Goal: Information Seeking & Learning: Understand process/instructions

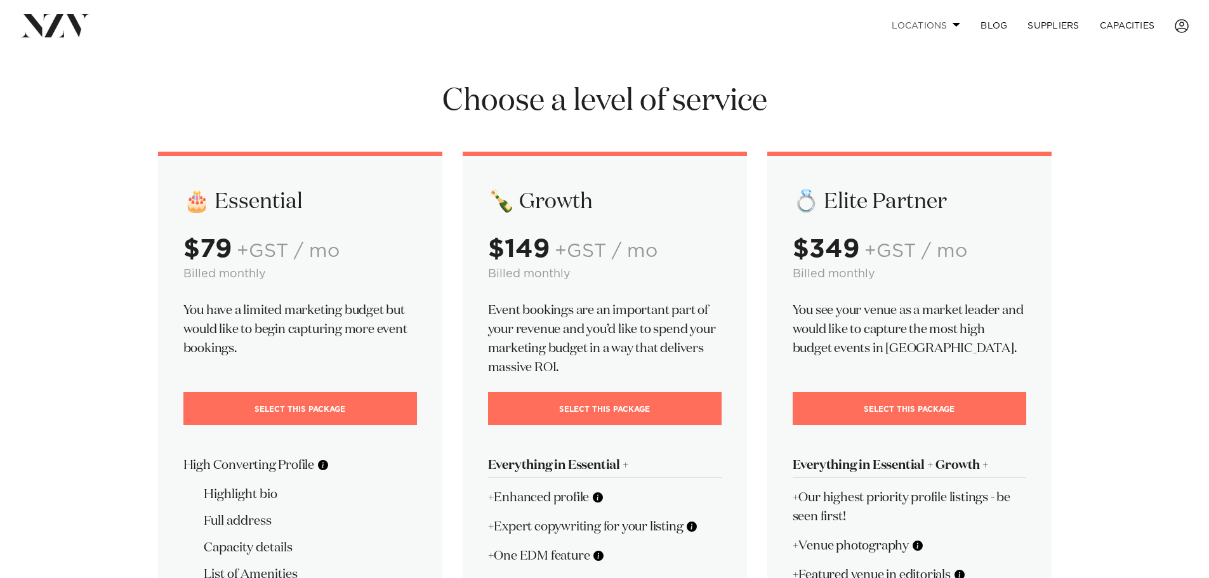
click at [940, 23] on link "Locations" at bounding box center [926, 25] width 89 height 27
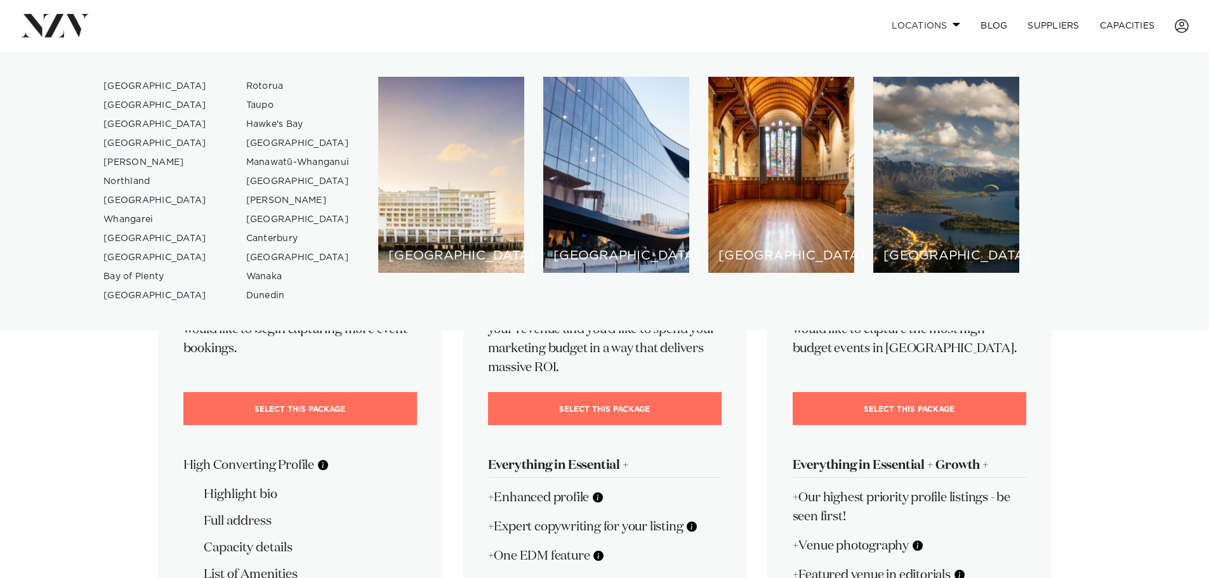
click at [940, 23] on link "Locations" at bounding box center [926, 25] width 89 height 27
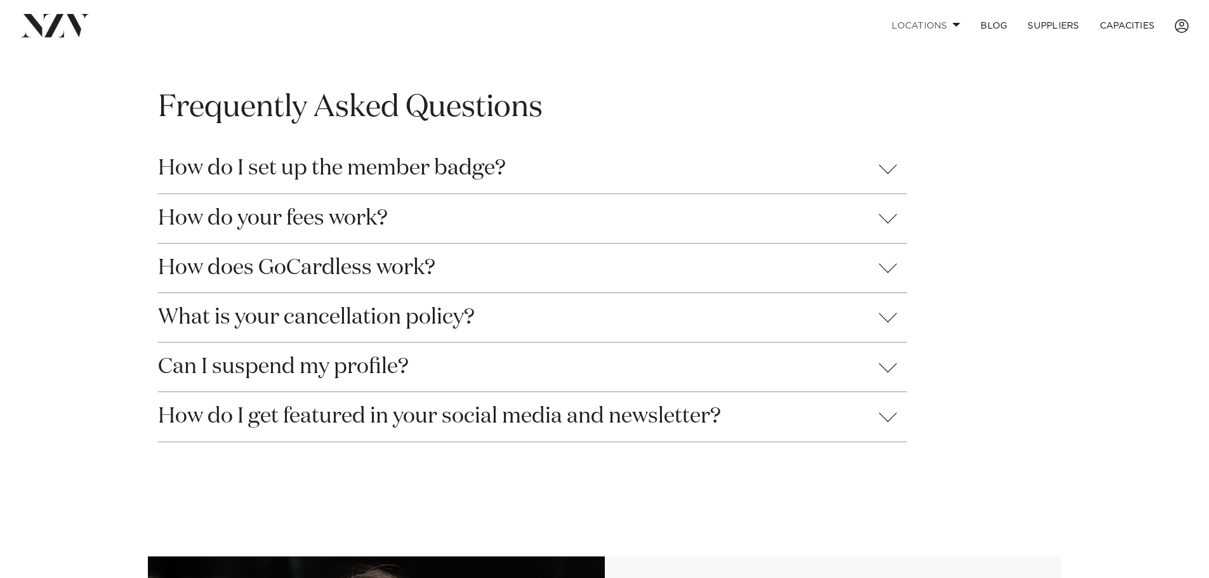
scroll to position [1206, 0]
click at [467, 175] on button "How do I set up the member badge?" at bounding box center [532, 167] width 749 height 49
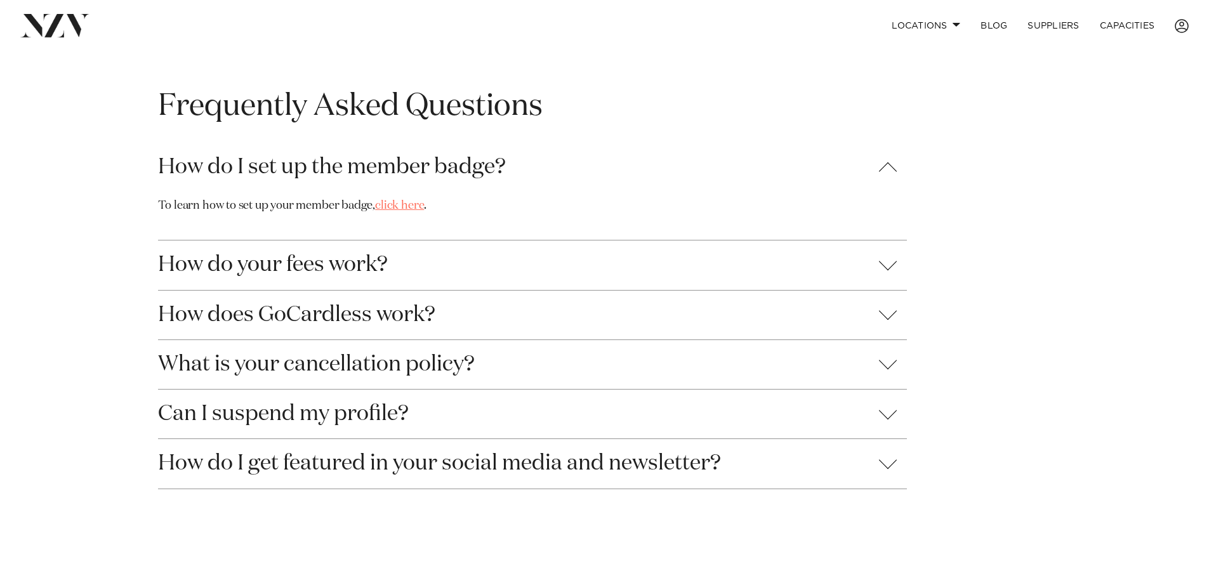
click at [392, 208] on link "click here" at bounding box center [399, 205] width 49 height 11
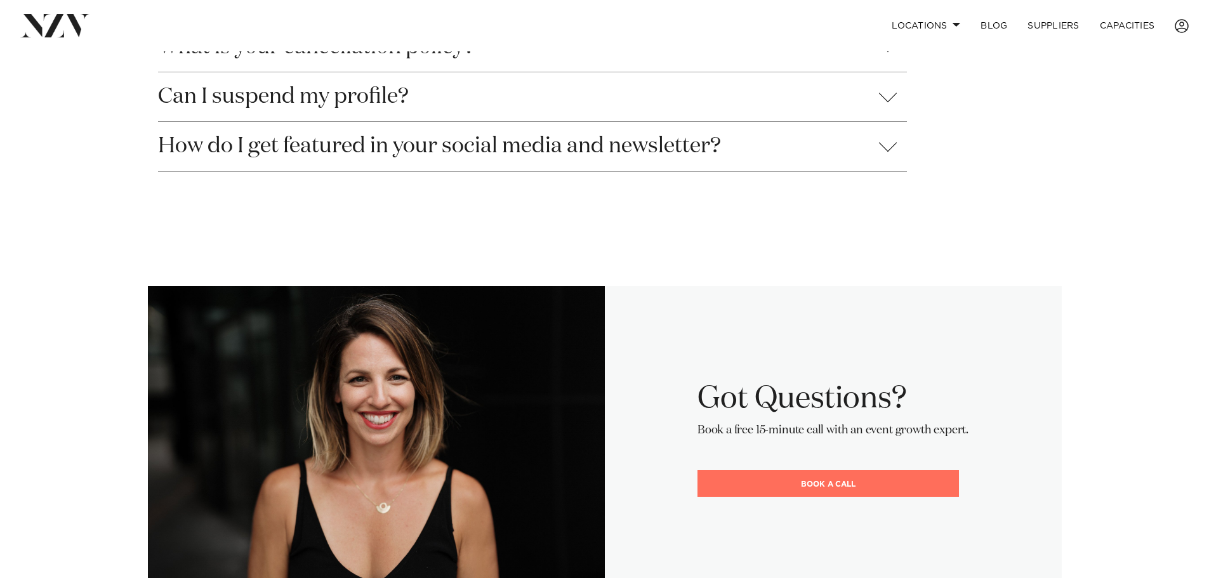
click at [658, 162] on button "How do I get featured in your social media and newsletter?" at bounding box center [532, 146] width 749 height 49
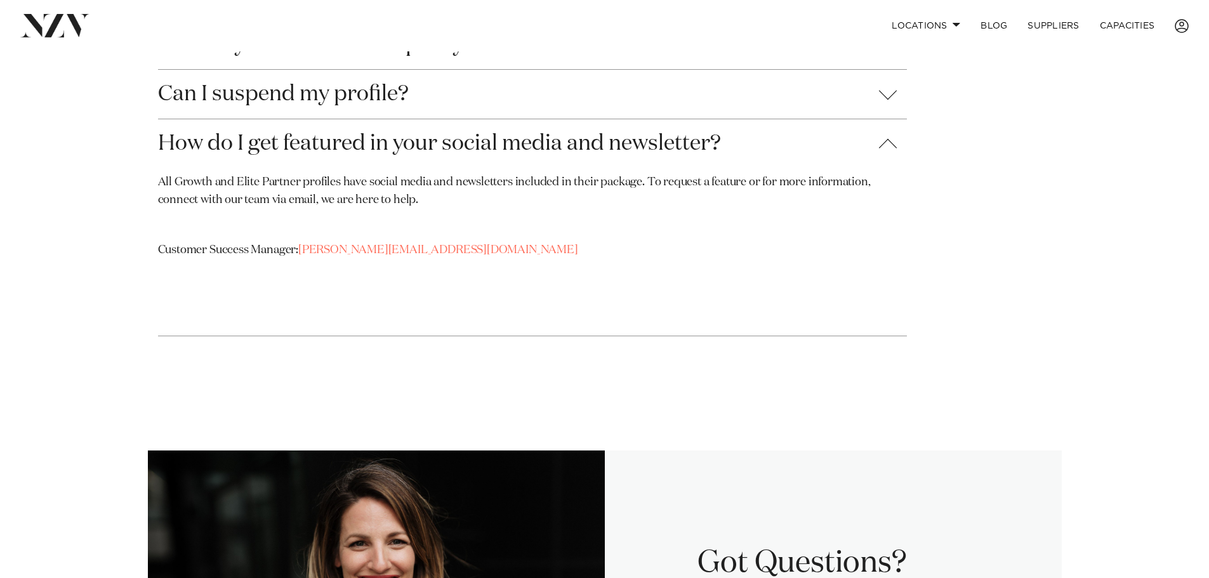
scroll to position [1475, 0]
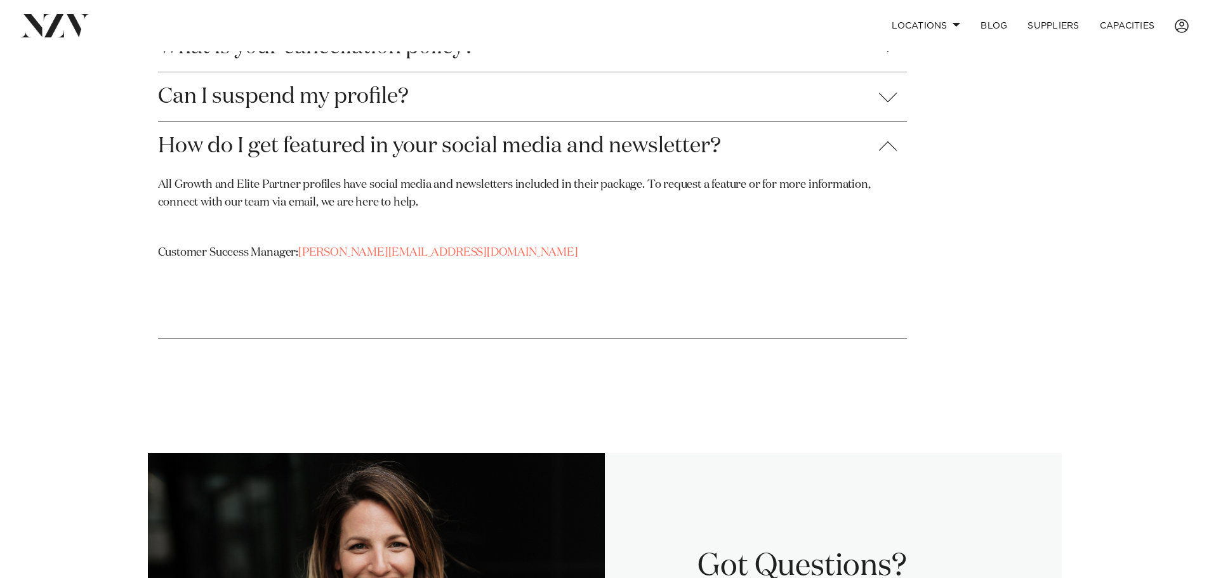
click at [678, 128] on button "How do I get featured in your social media and newsletter?" at bounding box center [532, 146] width 749 height 49
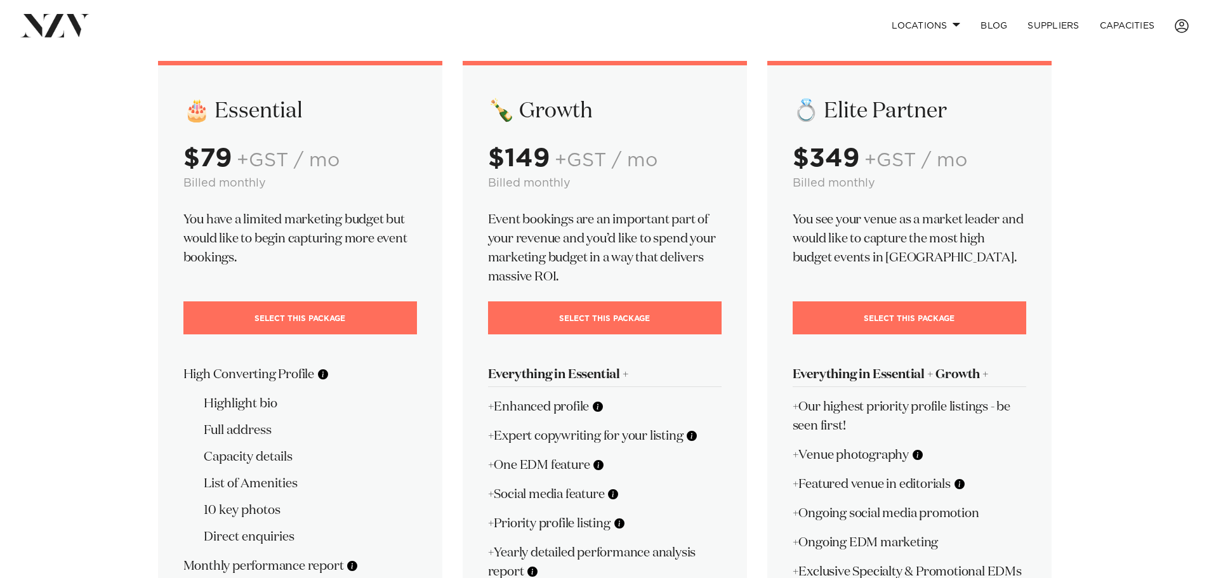
scroll to position [0, 0]
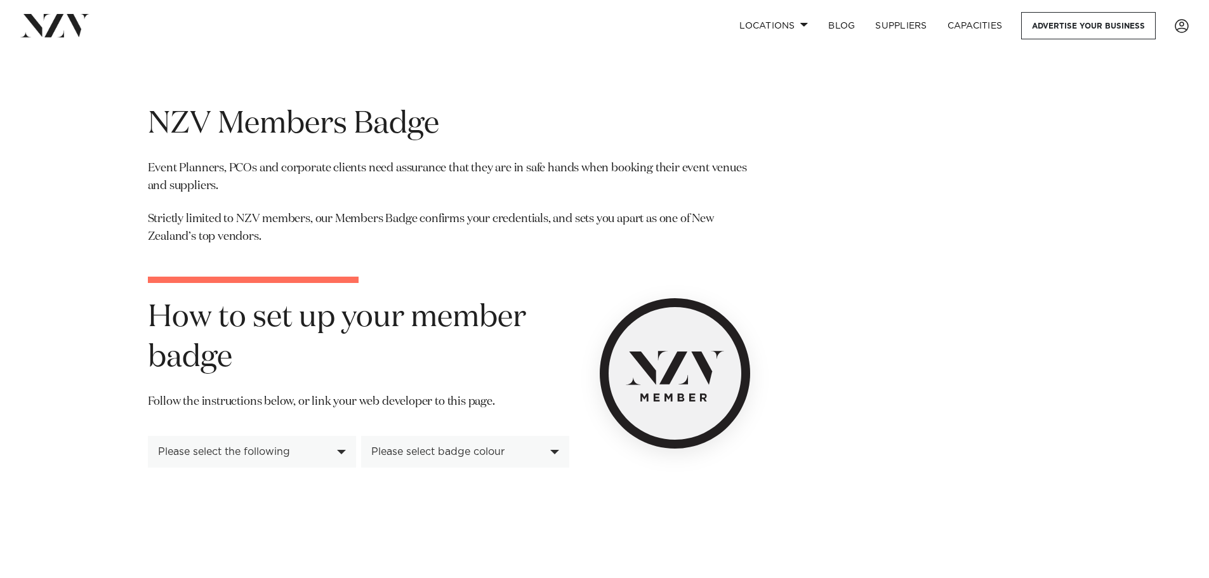
scroll to position [63, 0]
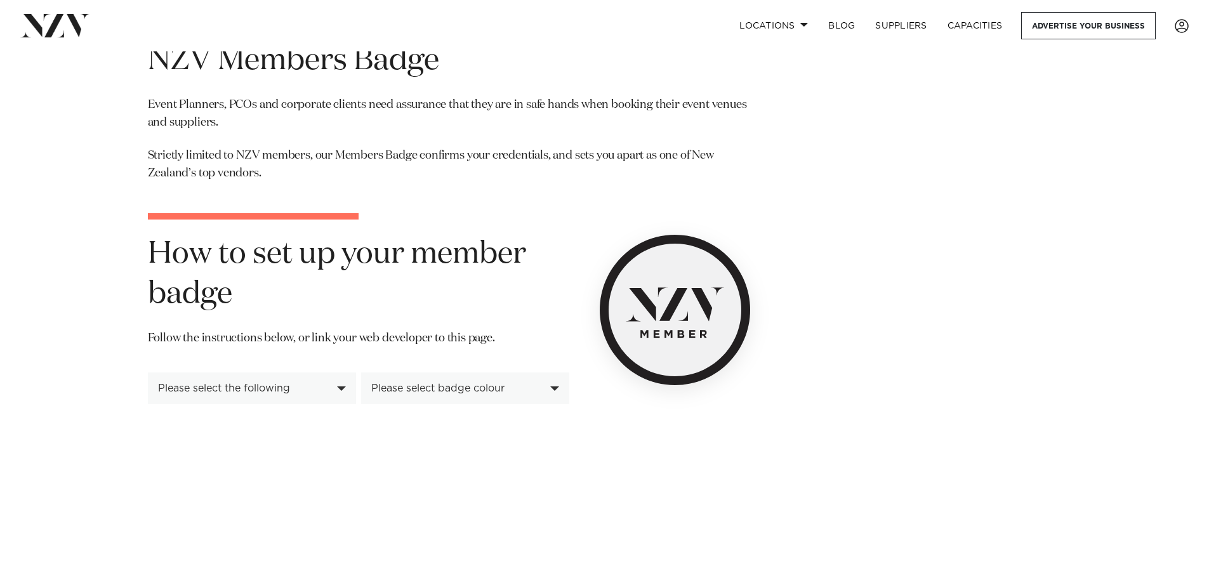
click at [335, 395] on div "Please select the following" at bounding box center [252, 389] width 208 height 32
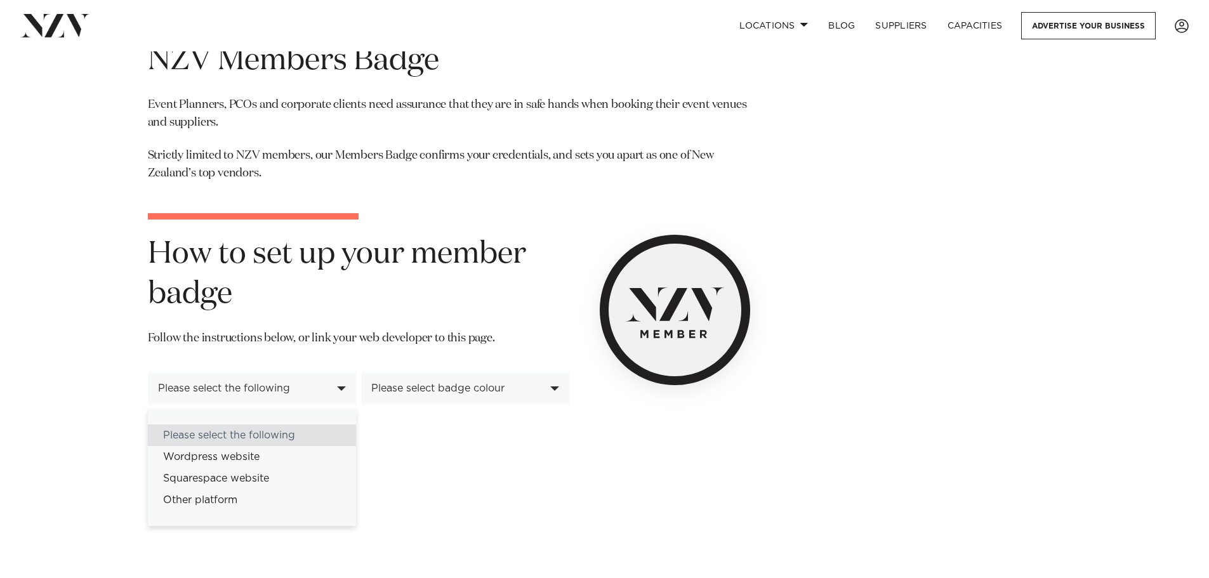
click at [546, 388] on div "Please select badge colour" at bounding box center [465, 389] width 208 height 32
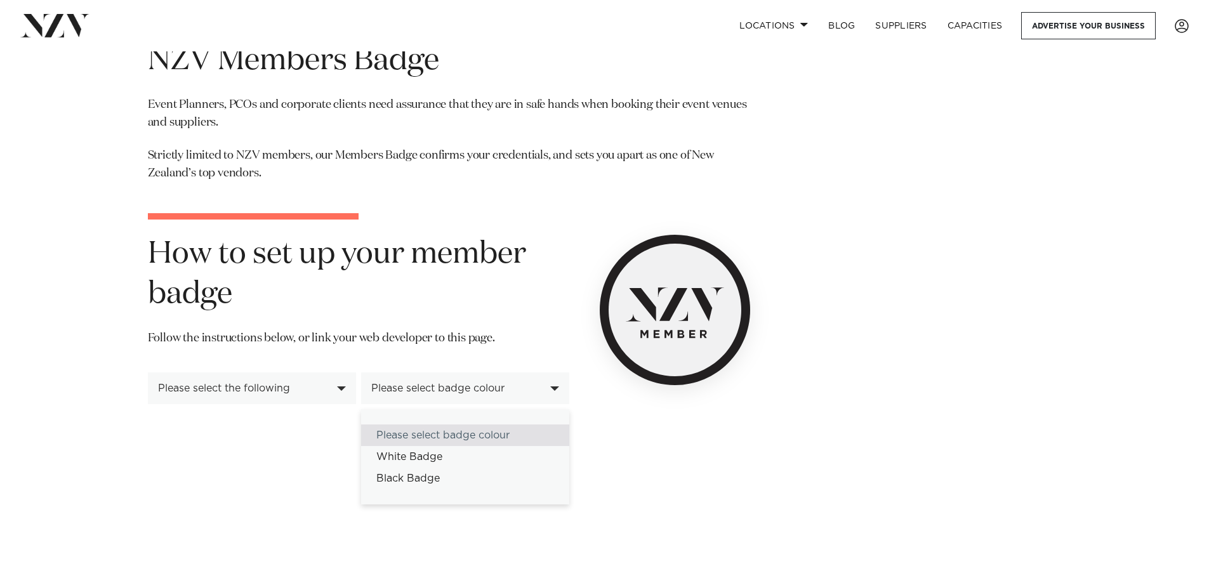
click at [644, 419] on div "**********" at bounding box center [449, 365] width 602 height 261
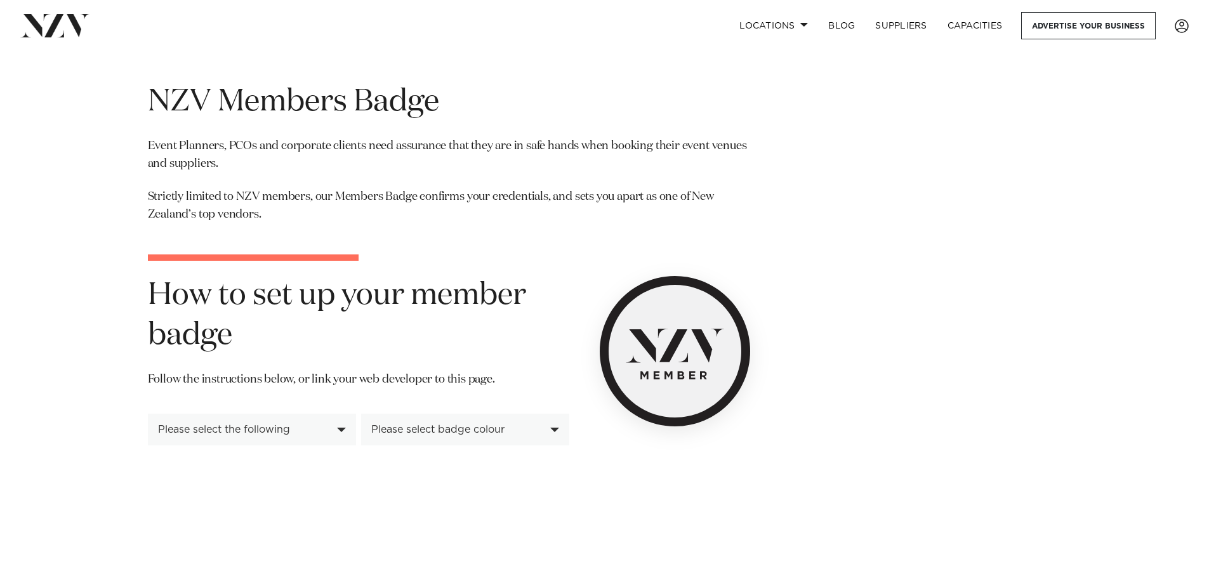
scroll to position [0, 0]
